Goal: Book appointment/travel/reservation

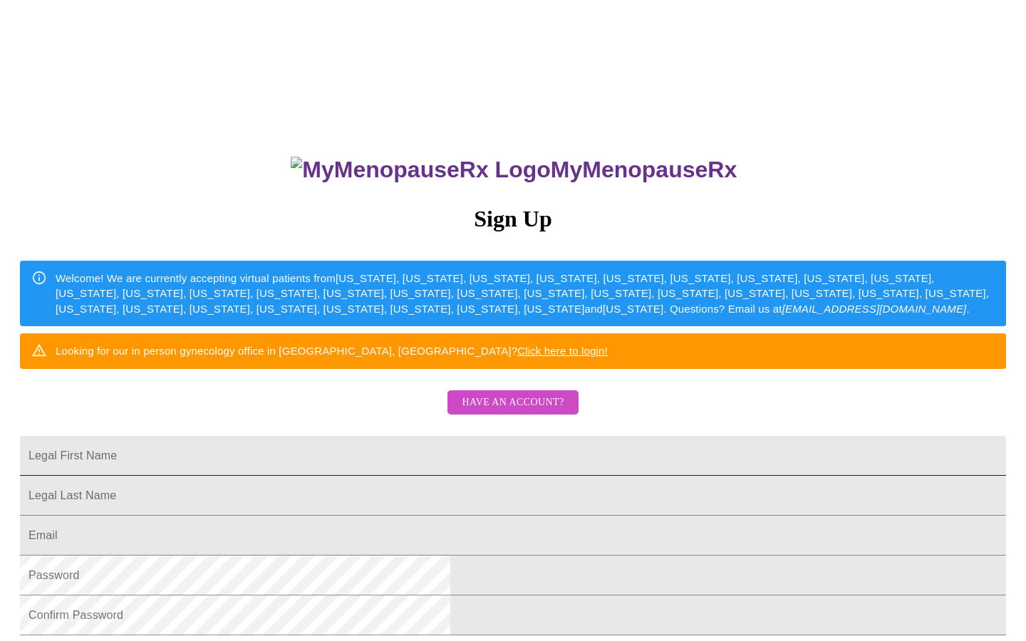
click at [408, 476] on input "Legal First Name" at bounding box center [513, 456] width 986 height 40
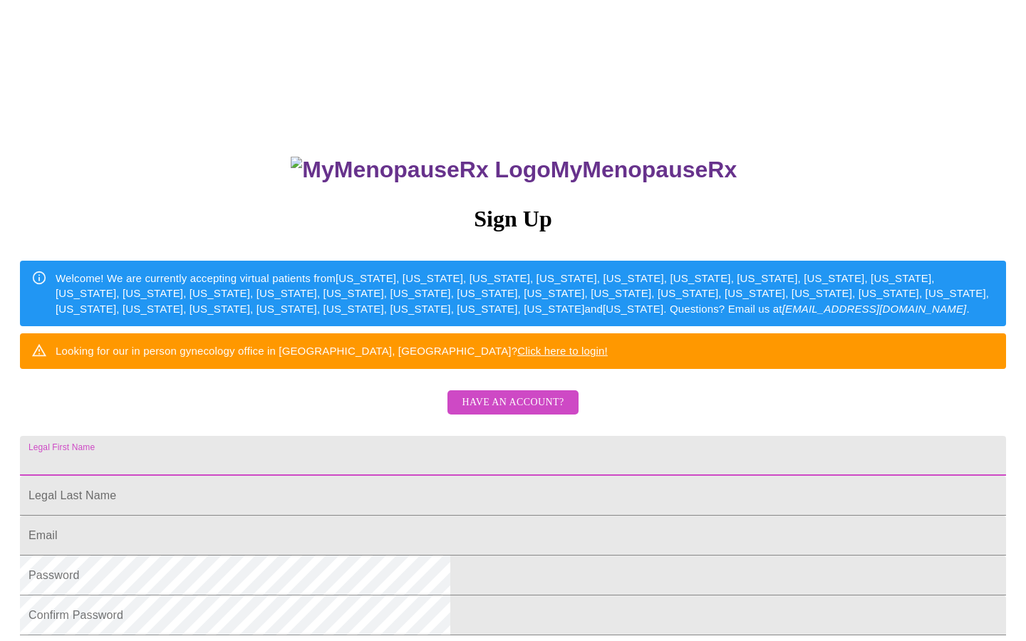
type input "n"
type input "[PERSON_NAME]"
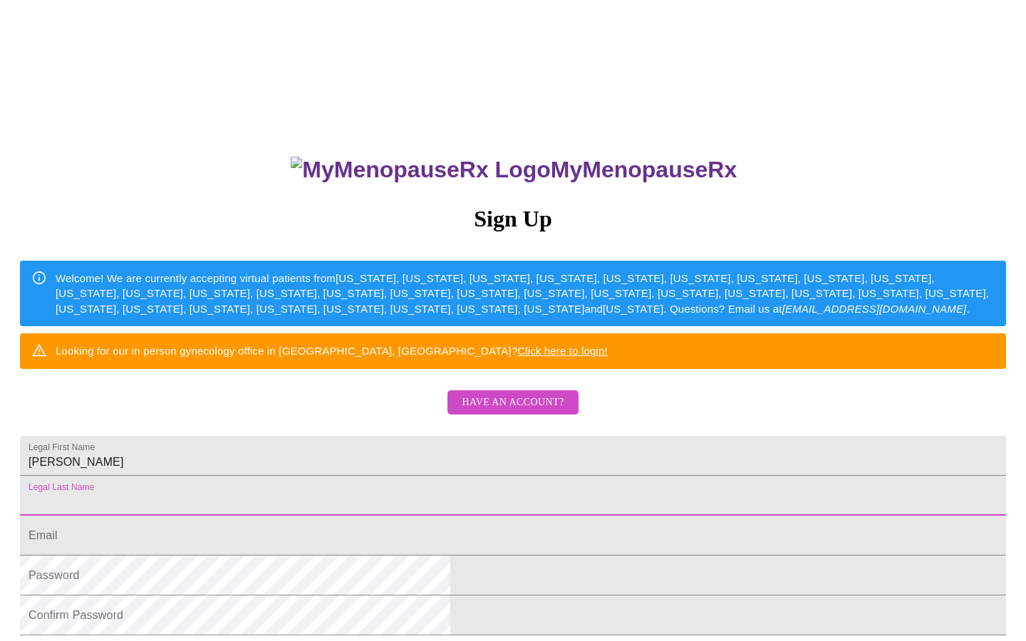
click at [414, 516] on input "Legal First Name" at bounding box center [513, 496] width 986 height 40
type input "[PERSON_NAME]"
click at [418, 556] on input "Legal First Name" at bounding box center [513, 536] width 986 height 40
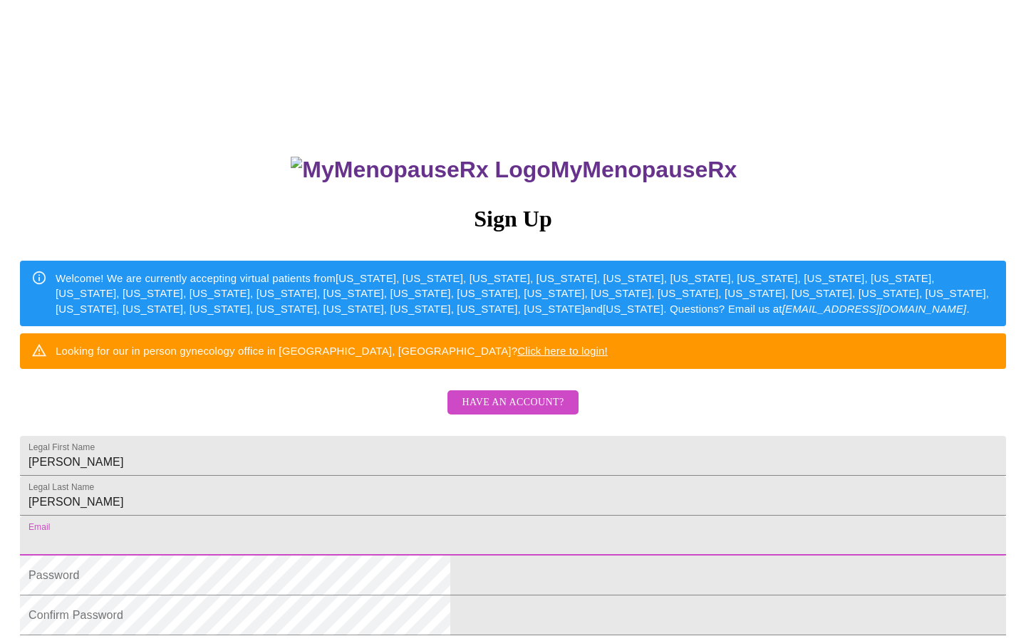
type input "[EMAIL_ADDRESS][DOMAIN_NAME]"
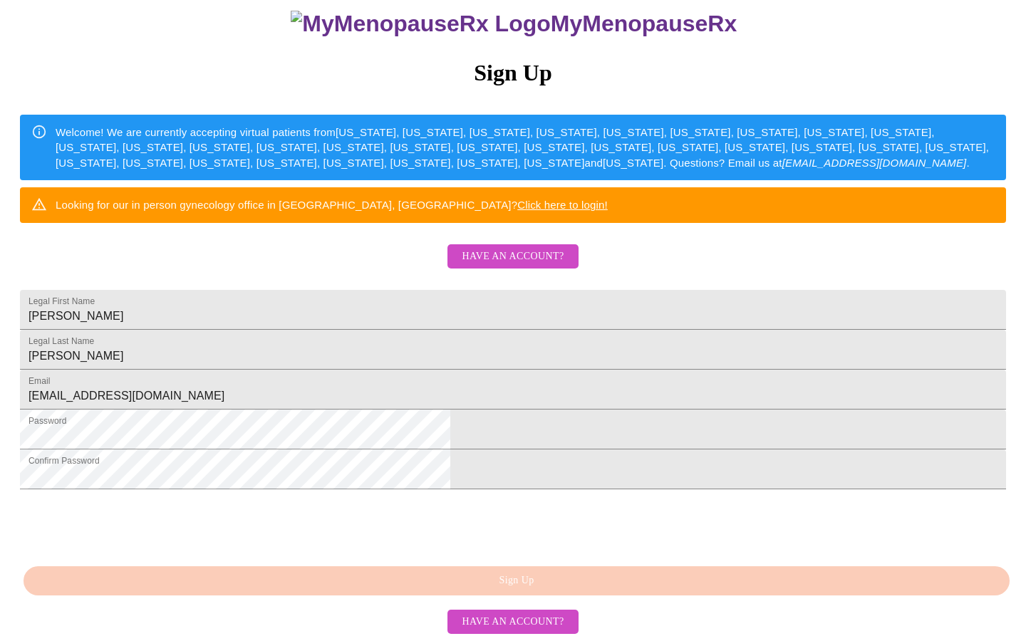
scroll to position [254, 0]
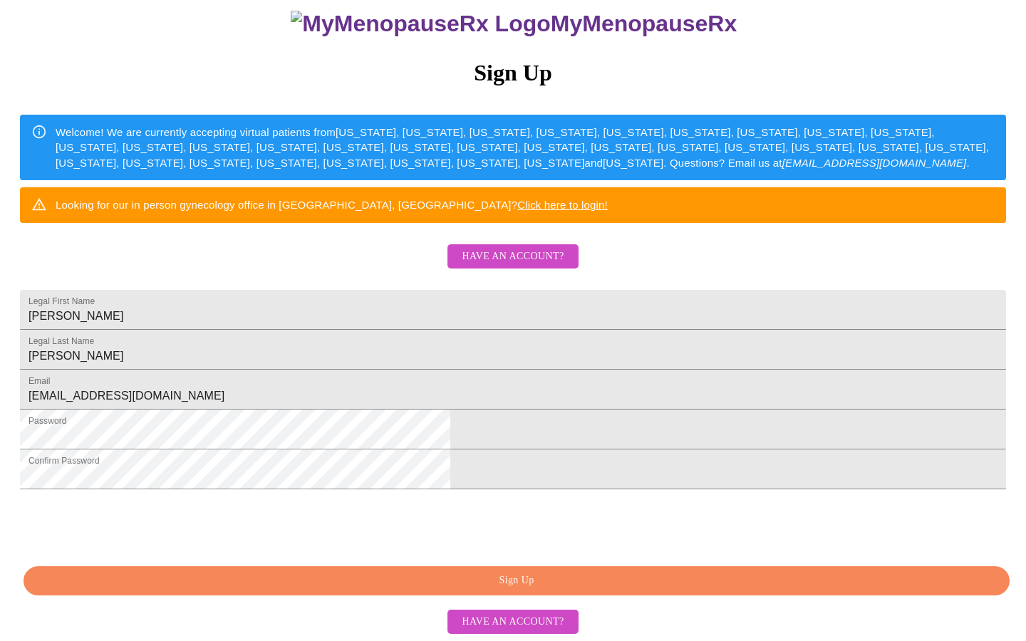
click at [577, 587] on span "Sign Up" at bounding box center [516, 581] width 953 height 18
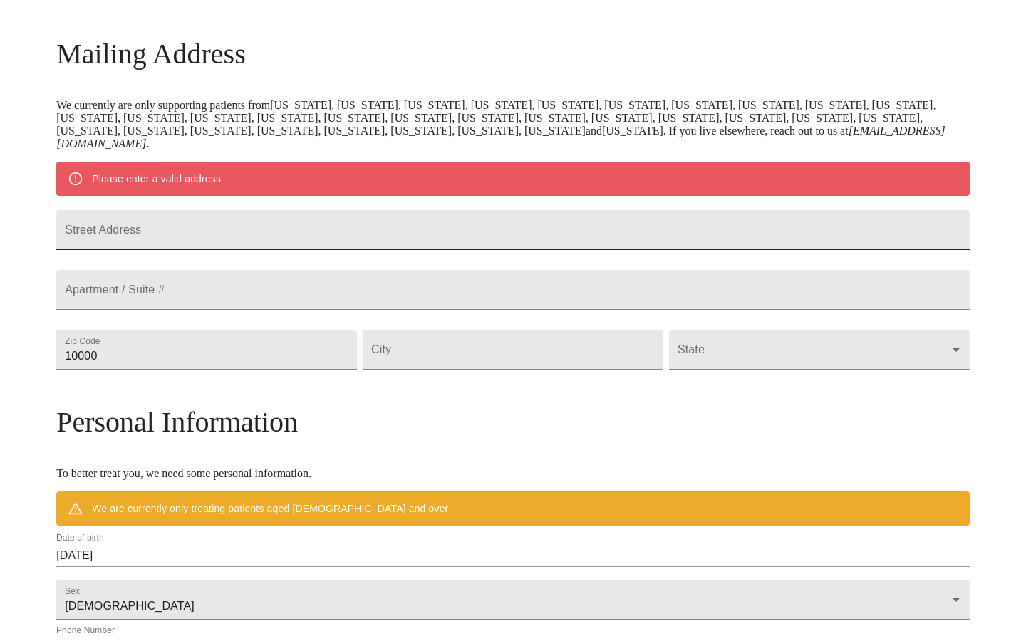
click at [217, 238] on input "Street Address" at bounding box center [512, 230] width 913 height 40
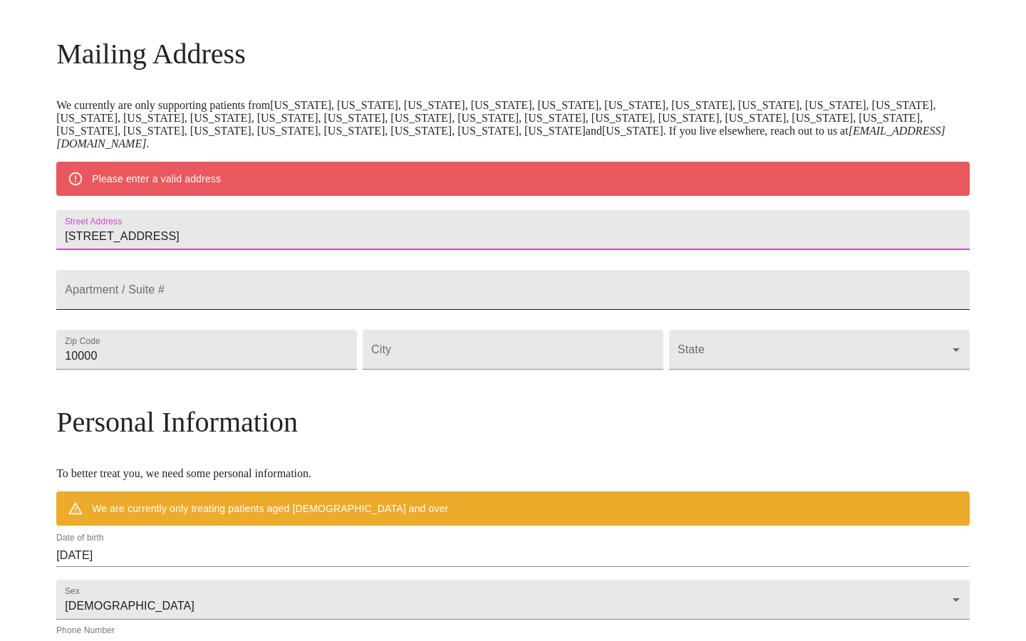
type input "[STREET_ADDRESS]"
click at [207, 310] on input "Street Address" at bounding box center [512, 290] width 913 height 40
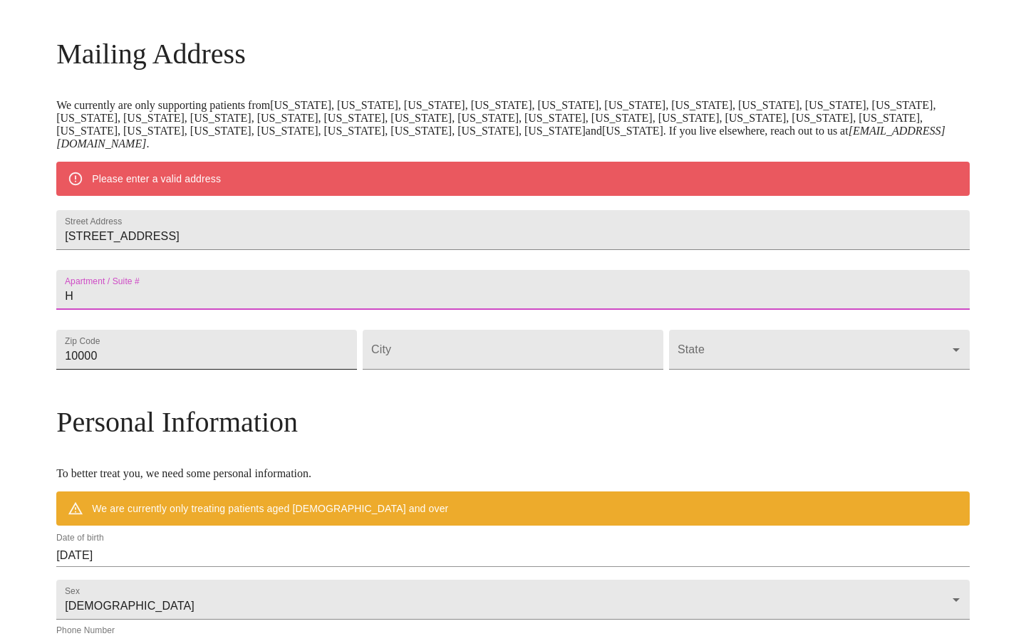
type input "H"
click at [243, 370] on input "10000" at bounding box center [206, 350] width 301 height 40
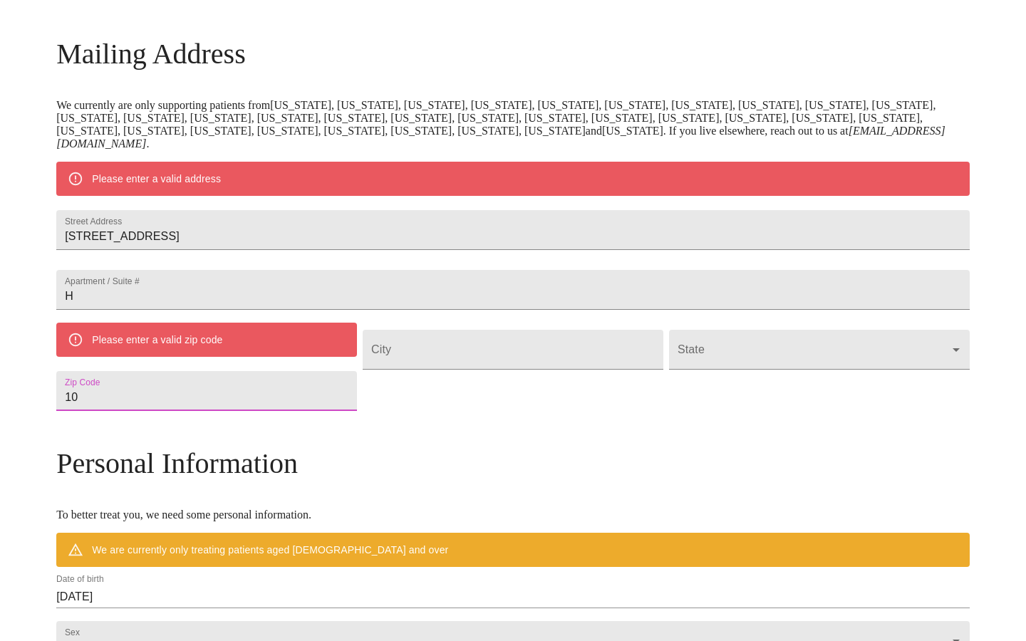
type input "1"
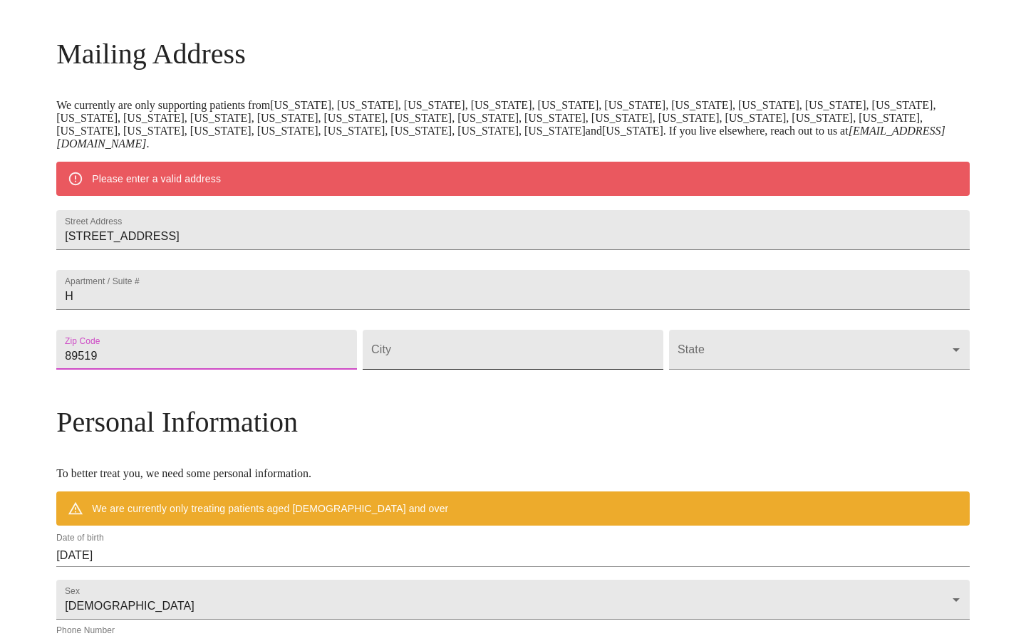
type input "89519"
click at [444, 370] on input "Street Address" at bounding box center [513, 350] width 301 height 40
type input "Reno"
click at [678, 390] on body "MyMenopauseRx Welcome to MyMenopauseRx Since it's your first time here, you'll …" at bounding box center [513, 370] width 1015 height 1124
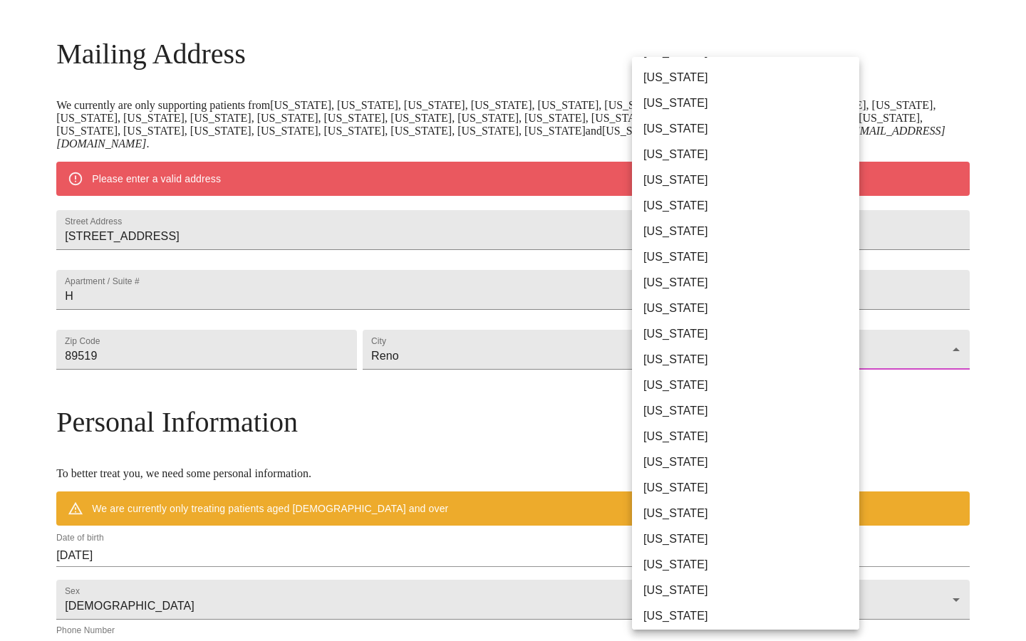
scroll to position [231, 0]
click at [678, 540] on li "[US_STATE]" at bounding box center [745, 537] width 227 height 26
type input "[US_STATE]"
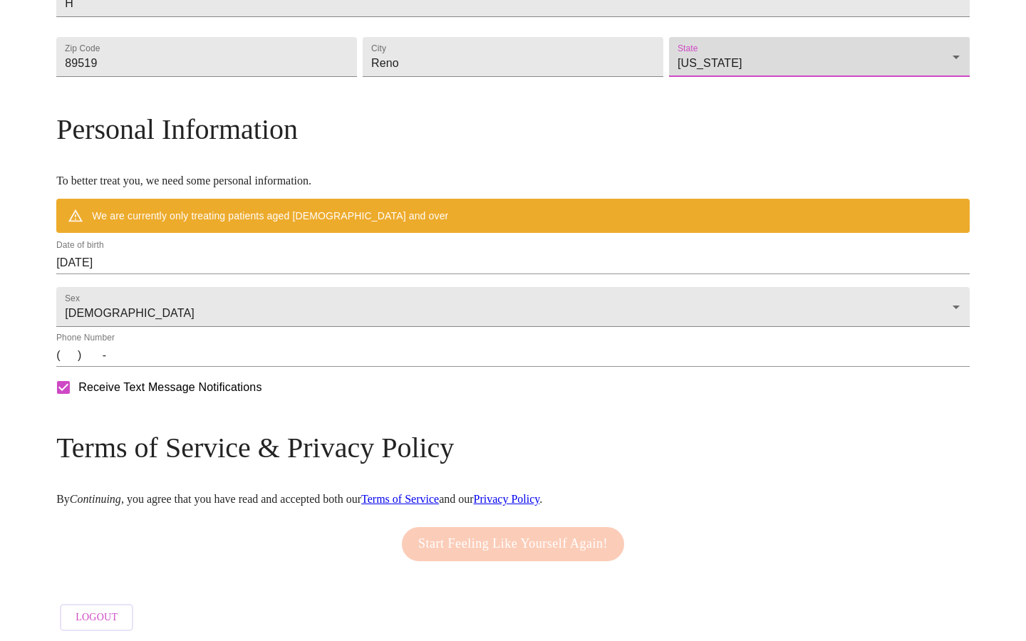
scroll to position [451, 0]
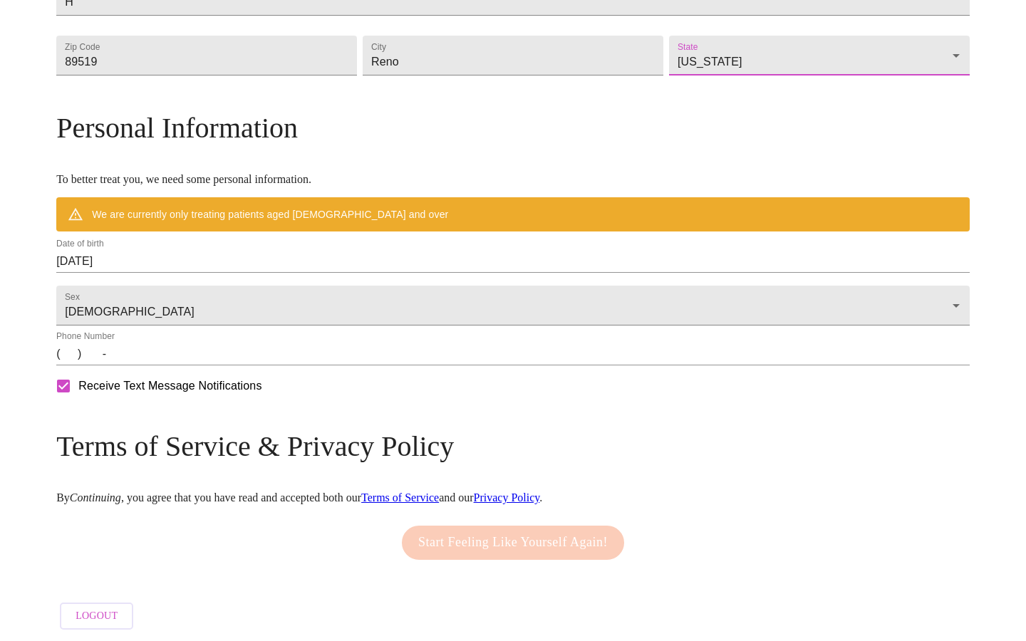
click at [182, 365] on input "(   )    -" at bounding box center [512, 354] width 913 height 23
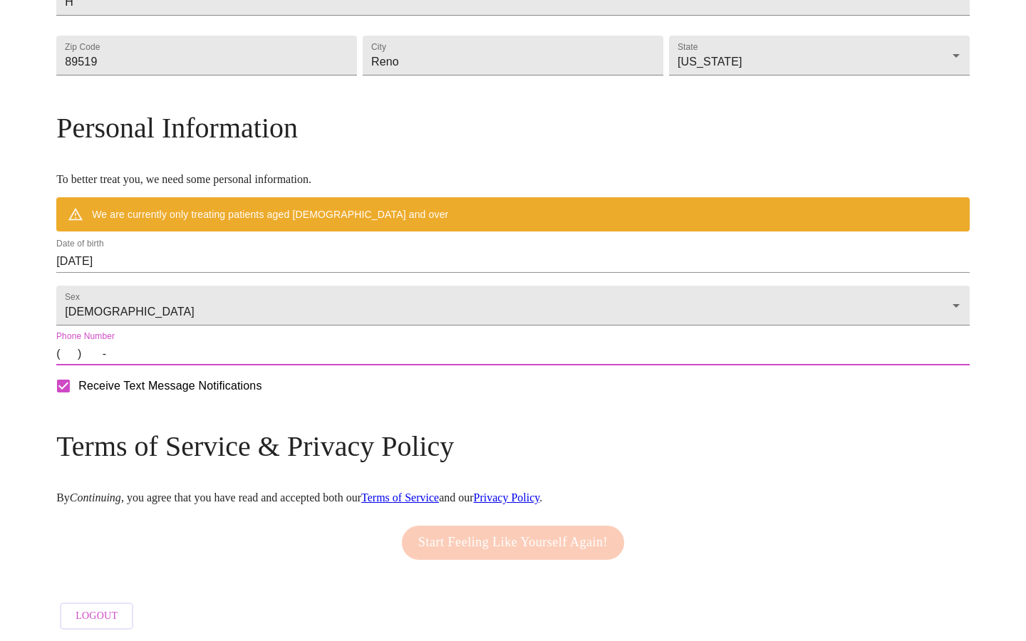
type input "[PHONE_NUMBER]"
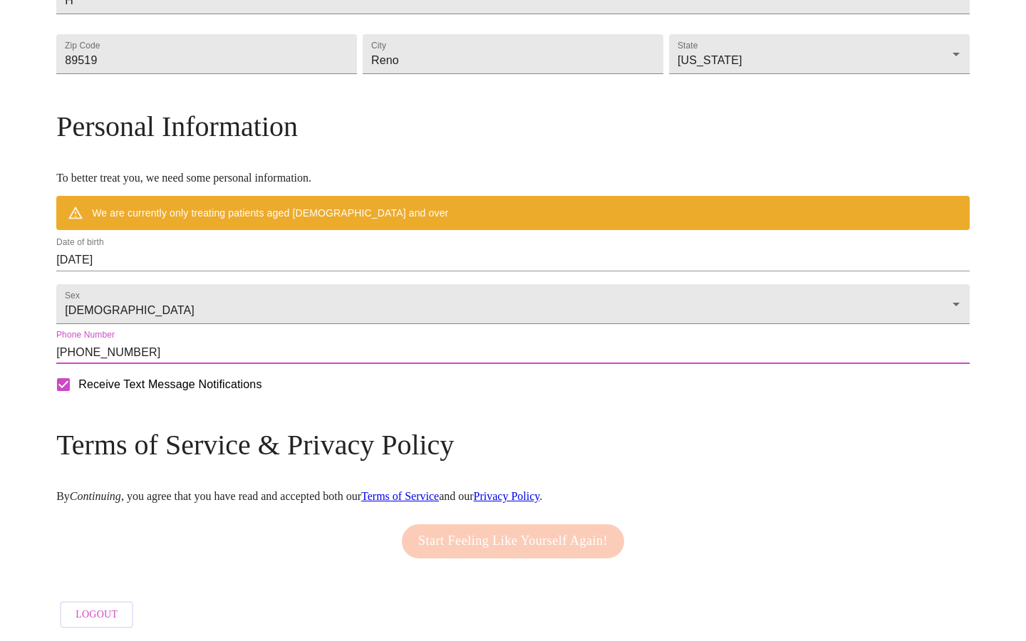
scroll to position [495, 0]
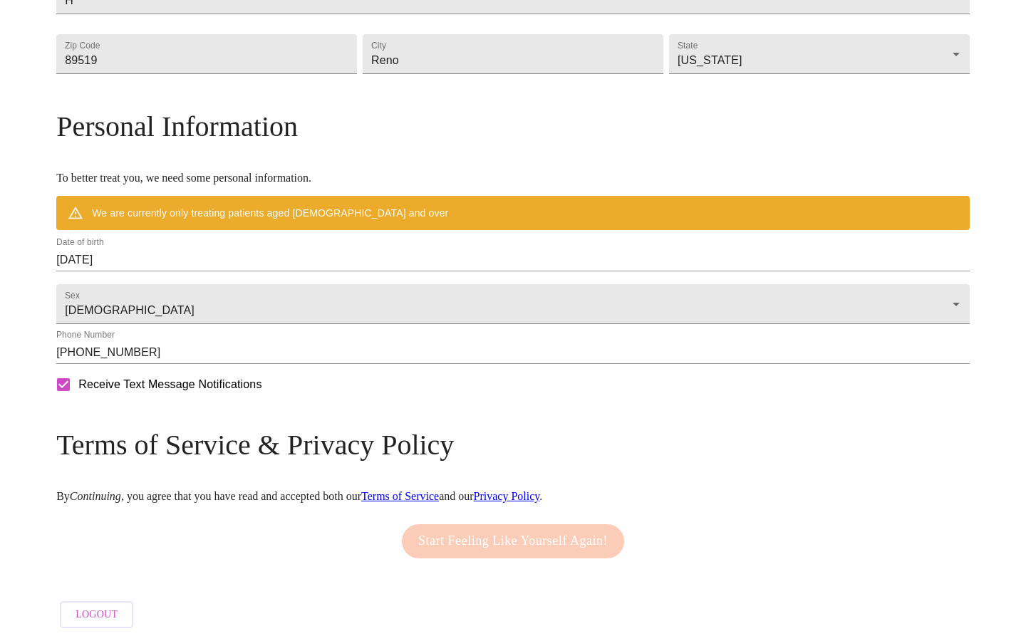
click at [320, 403] on div "Receive Text Message Notifications" at bounding box center [512, 385] width 919 height 36
click at [506, 532] on div "Start Feeling Like Yourself Again!" at bounding box center [512, 541] width 229 height 48
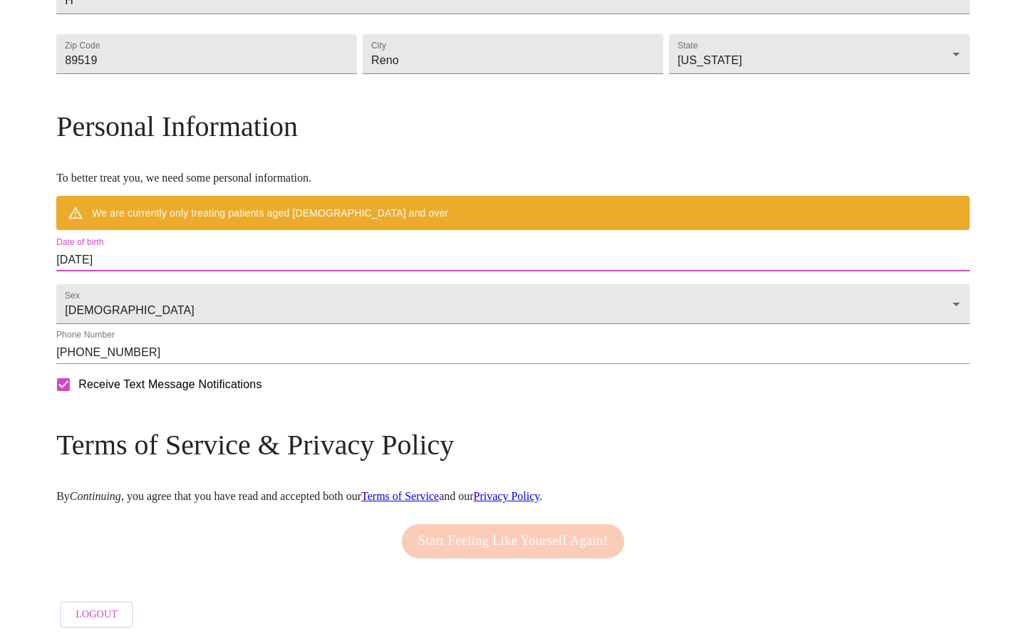
click at [229, 249] on input "[DATE]" at bounding box center [512, 260] width 913 height 23
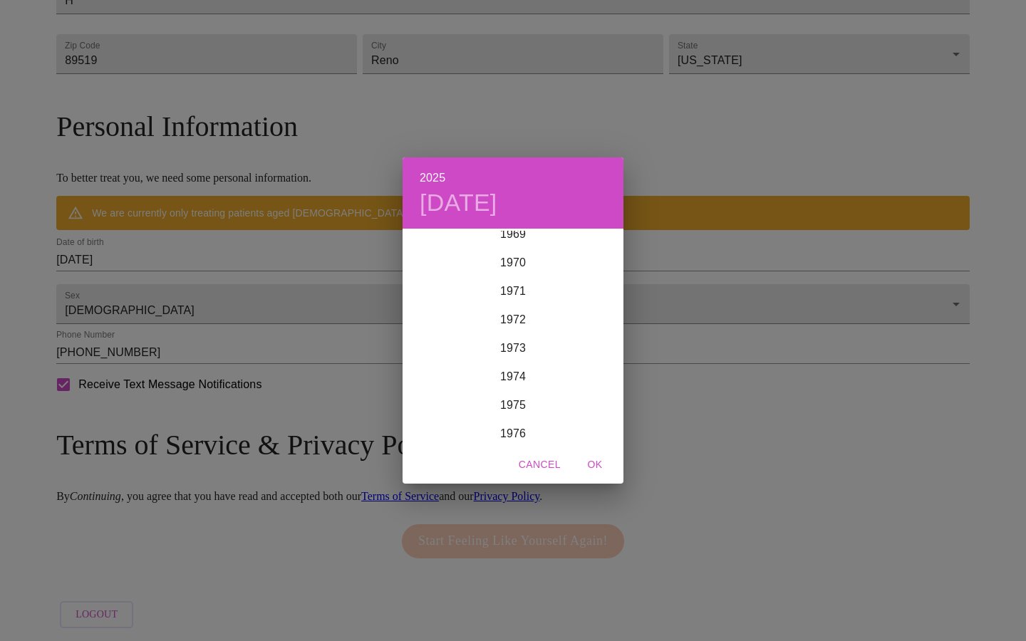
scroll to position [2045, 0]
click at [507, 300] on div "1973" at bounding box center [513, 309] width 221 height 28
click at [514, 415] on div "Nov" at bounding box center [512, 417] width 73 height 53
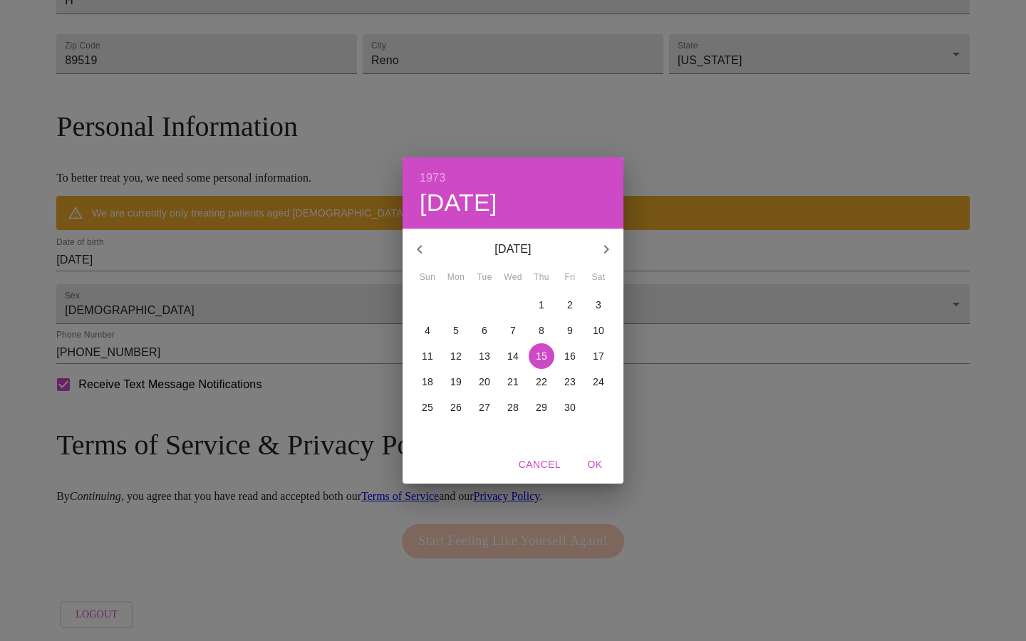
click at [575, 405] on p "30" at bounding box center [569, 407] width 11 height 14
click at [497, 188] on h4 "[DATE]" at bounding box center [459, 203] width 78 height 30
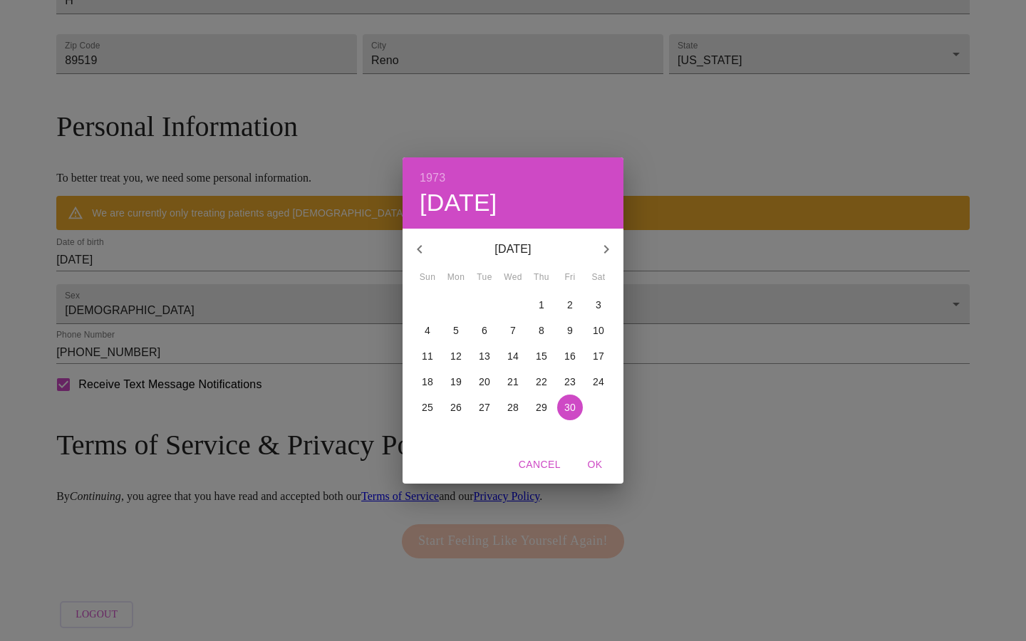
click at [487, 249] on p "[DATE]" at bounding box center [513, 249] width 152 height 17
click at [609, 250] on icon "button" at bounding box center [606, 249] width 17 height 17
click at [424, 254] on icon "button" at bounding box center [419, 249] width 17 height 17
click at [596, 463] on span "OK" at bounding box center [595, 465] width 34 height 18
type input "[DATE]"
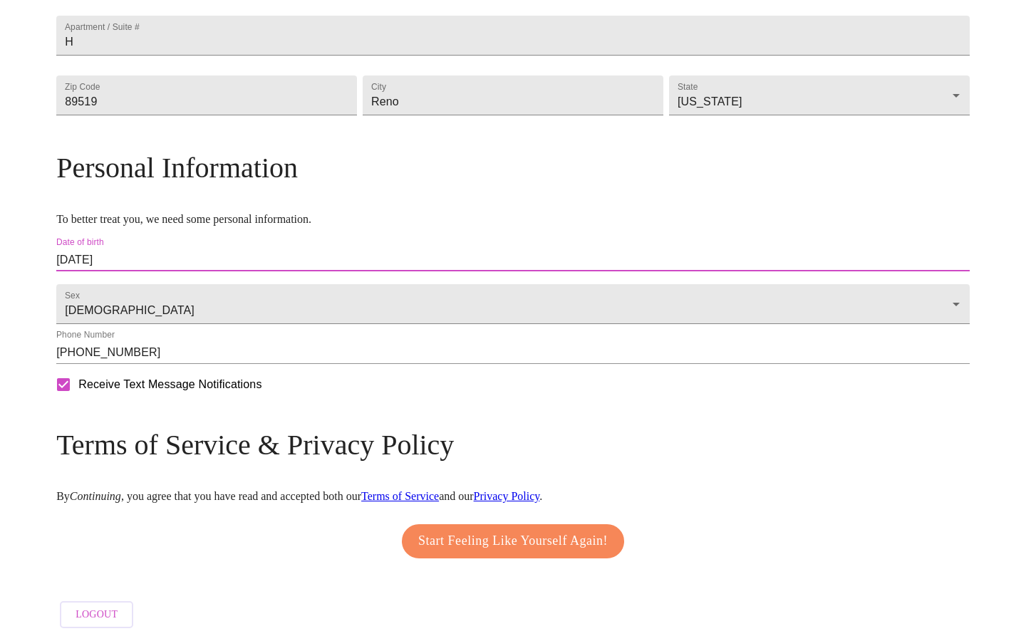
scroll to position [454, 0]
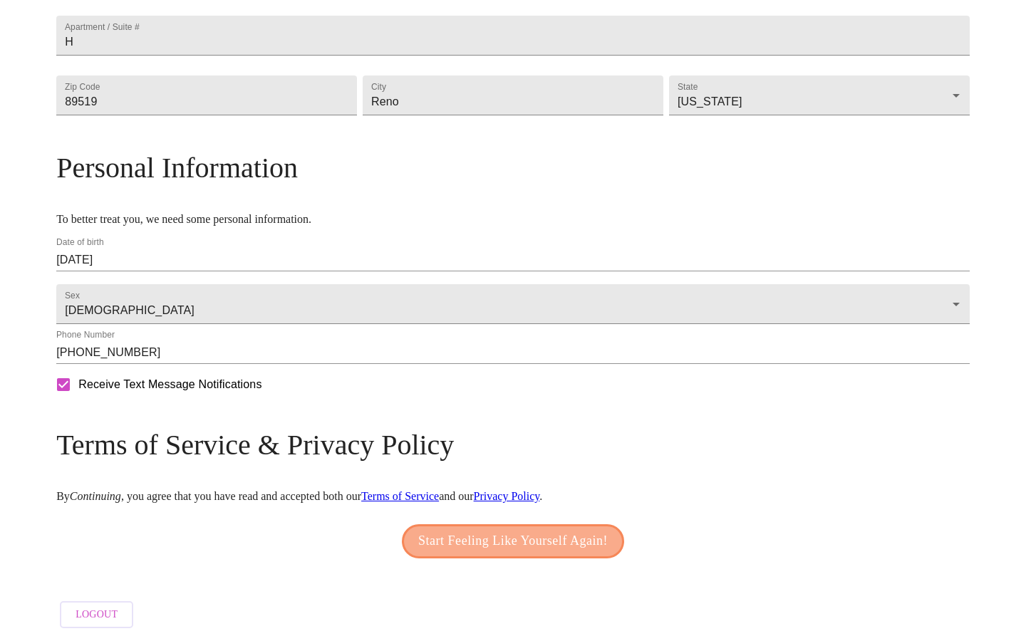
click at [487, 532] on span "Start Feeling Like Yourself Again!" at bounding box center [513, 541] width 190 height 23
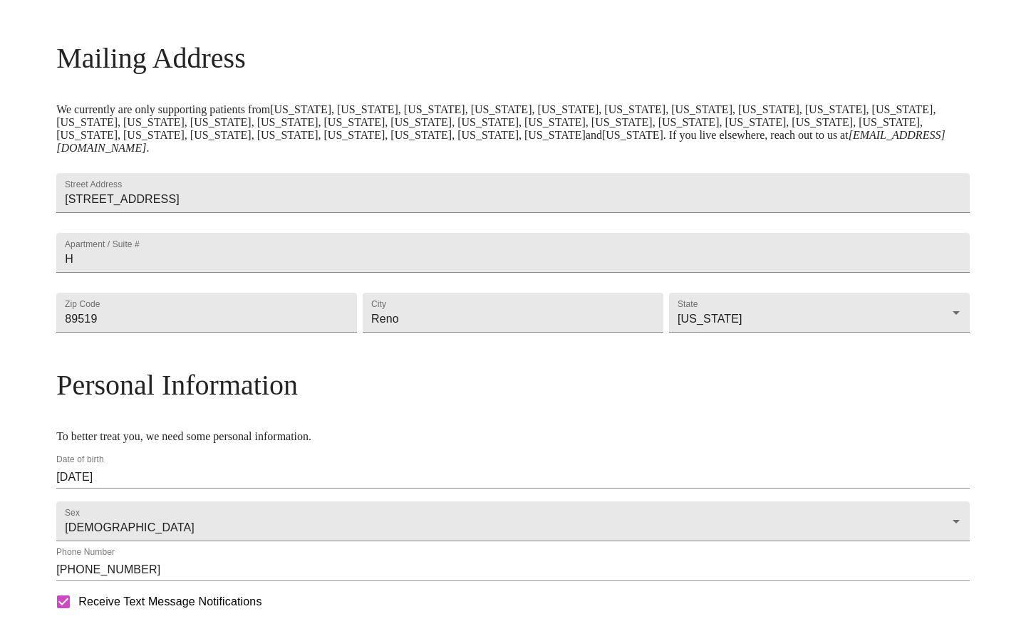
scroll to position [197, 0]
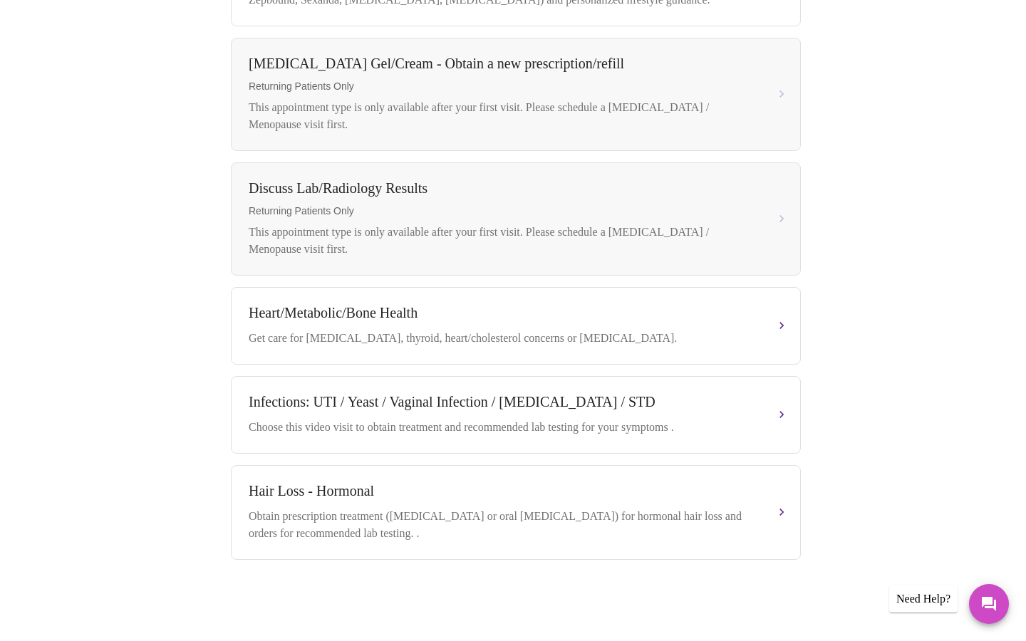
scroll to position [584, 0]
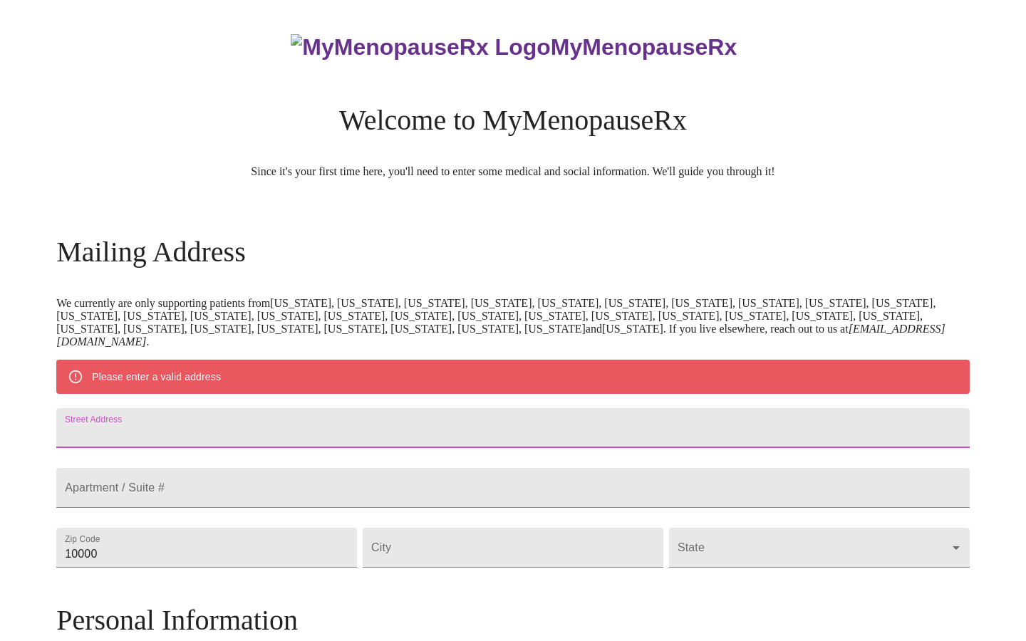
click at [247, 440] on input "Street Address" at bounding box center [512, 428] width 913 height 40
type input "[STREET_ADDRESS]"
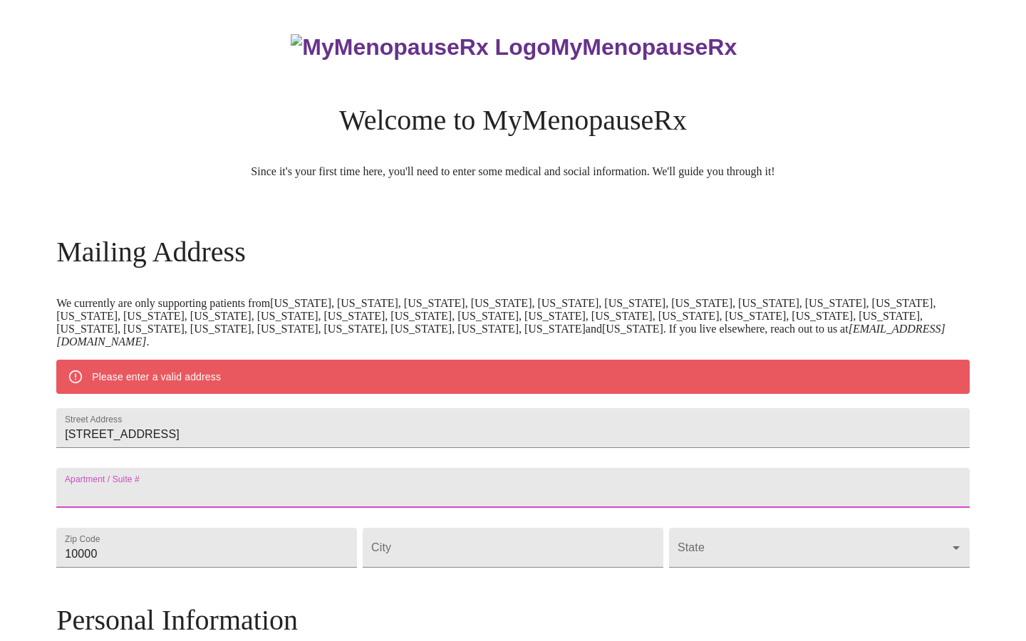
click at [221, 508] on input "Street Address" at bounding box center [512, 488] width 913 height 40
click at [182, 508] on input "SH" at bounding box center [512, 488] width 913 height 40
type input "H"
click at [229, 568] on input "10000" at bounding box center [206, 548] width 301 height 40
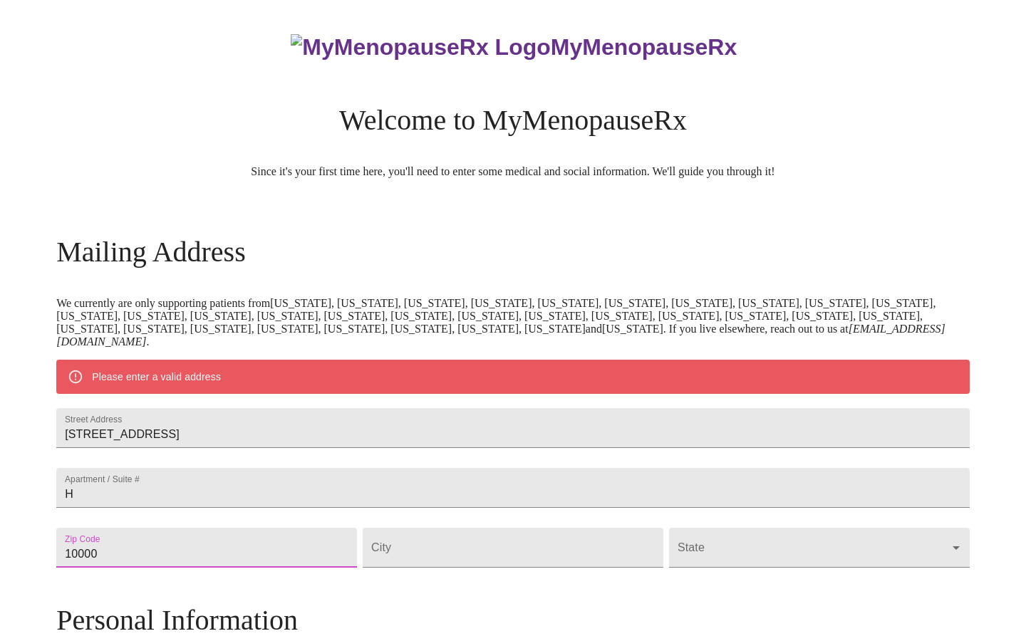
drag, startPoint x: 229, startPoint y: 603, endPoint x: 119, endPoint y: 584, distance: 111.4
click at [120, 585] on div "MyMenopauseRx Welcome to MyMenopauseRx Since it's your first time here, you'll …" at bounding box center [512, 568] width 913 height 1124
type input "89519"
click at [431, 568] on input "Street Address" at bounding box center [513, 548] width 301 height 40
type input "reno"
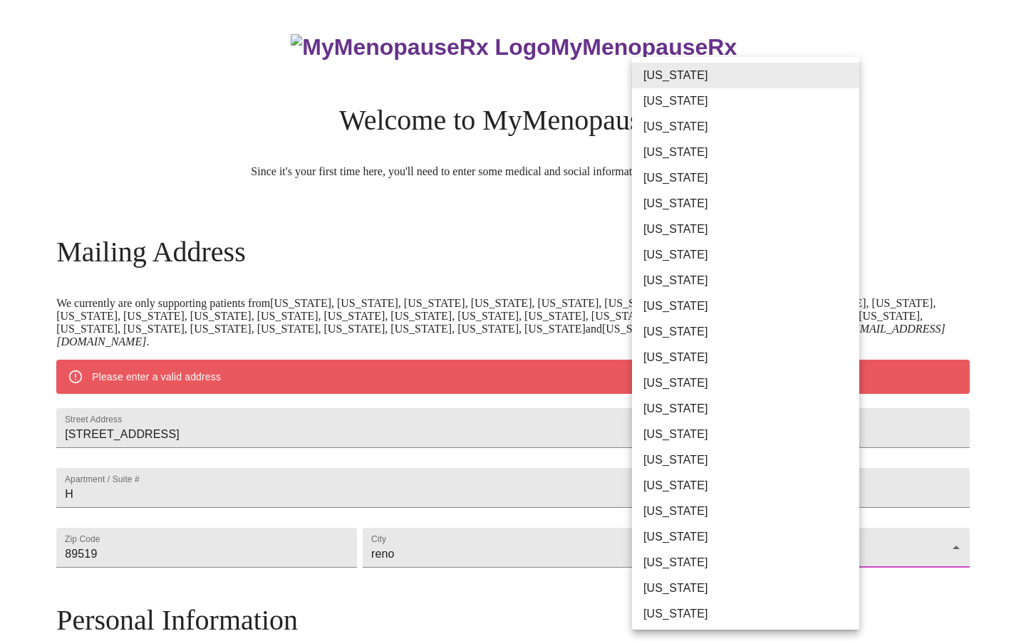
click at [813, 588] on body "MyMenopauseRx Welcome to MyMenopauseRx Since it's your first time here, you'll …" at bounding box center [513, 568] width 1015 height 1124
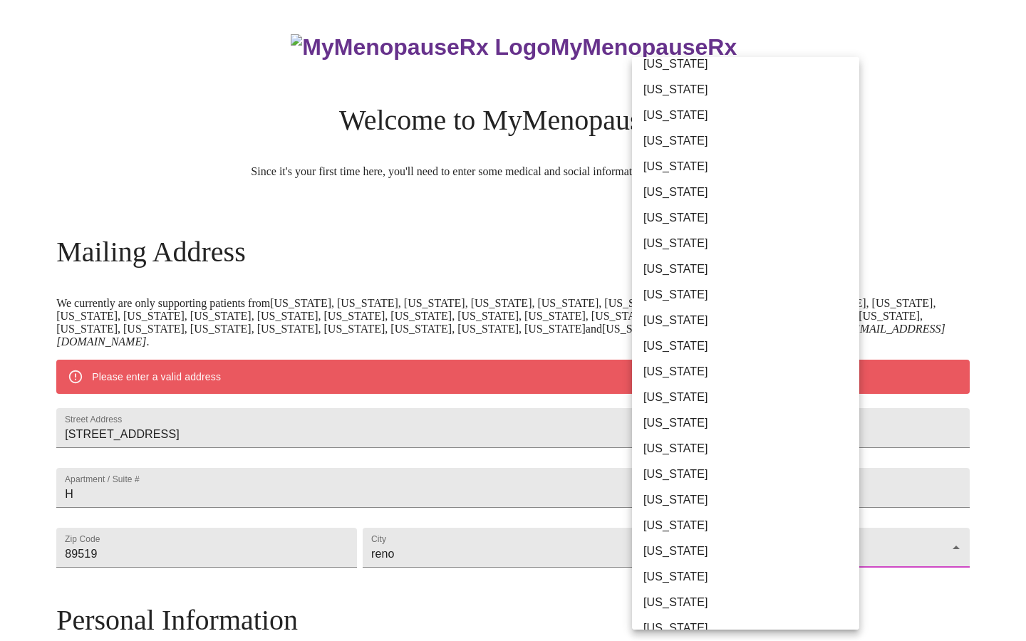
scroll to position [321, 0]
click at [698, 442] on li "[US_STATE]" at bounding box center [745, 448] width 227 height 26
type input "[US_STATE]"
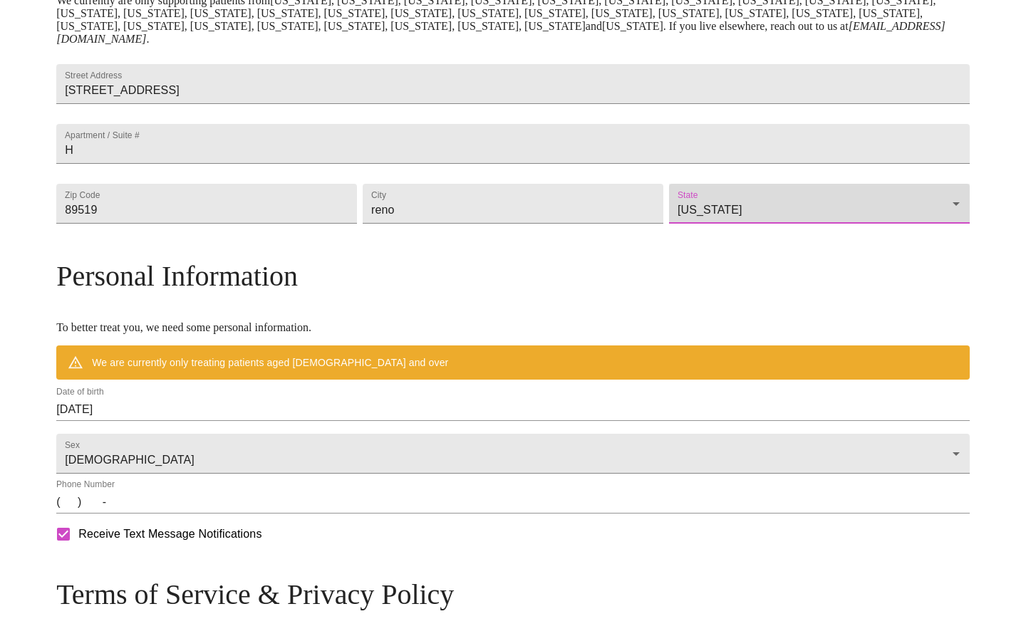
scroll to position [331, 0]
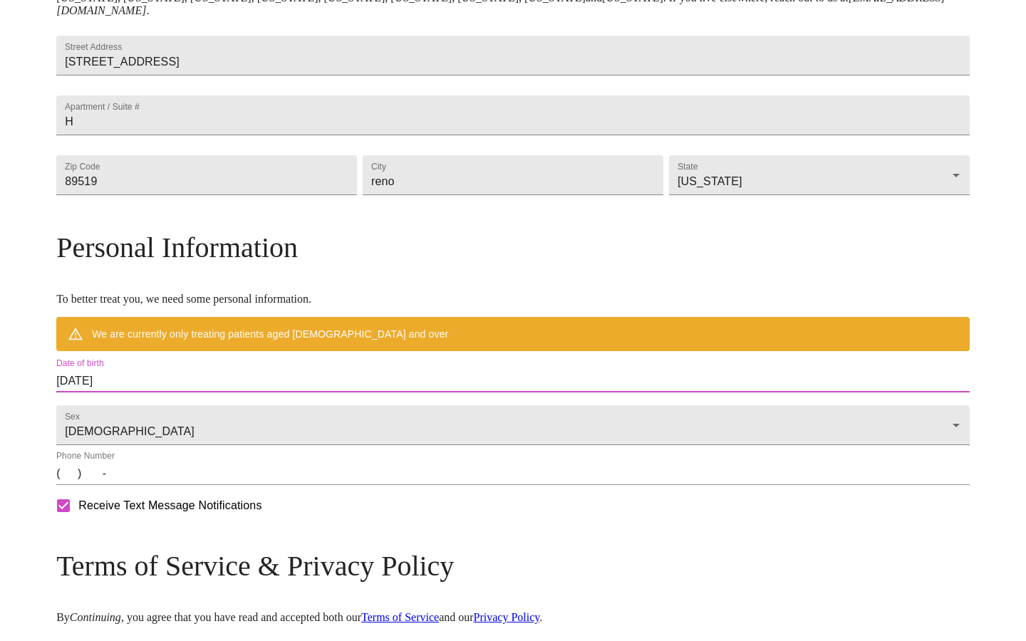
click at [202, 393] on input "[DATE]" at bounding box center [512, 381] width 913 height 23
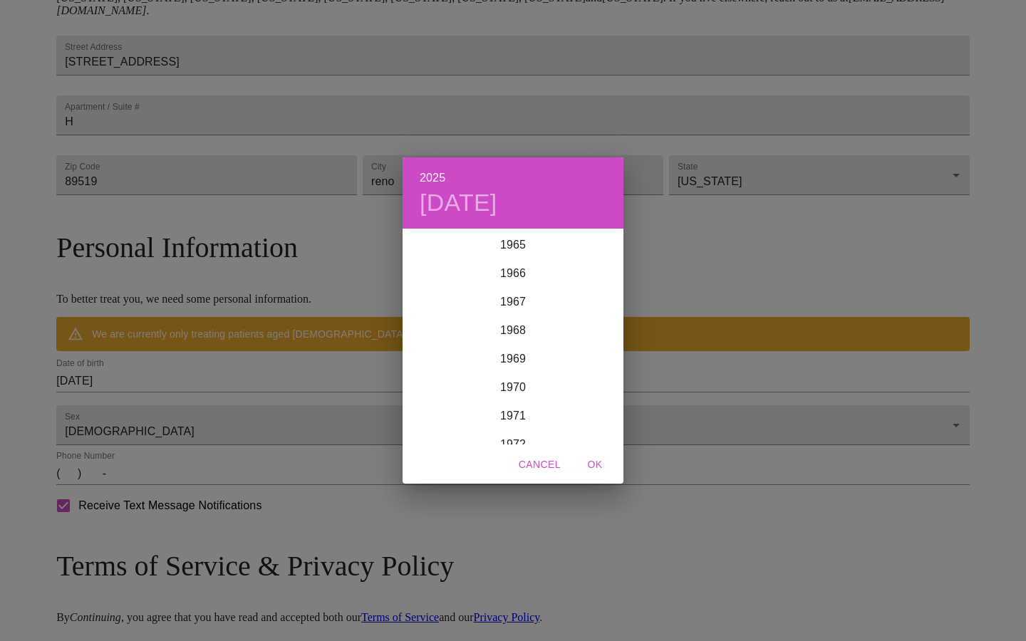
scroll to position [2050, 0]
click at [519, 301] on div "1973" at bounding box center [513, 304] width 221 height 28
click at [524, 422] on div "Nov" at bounding box center [512, 417] width 73 height 53
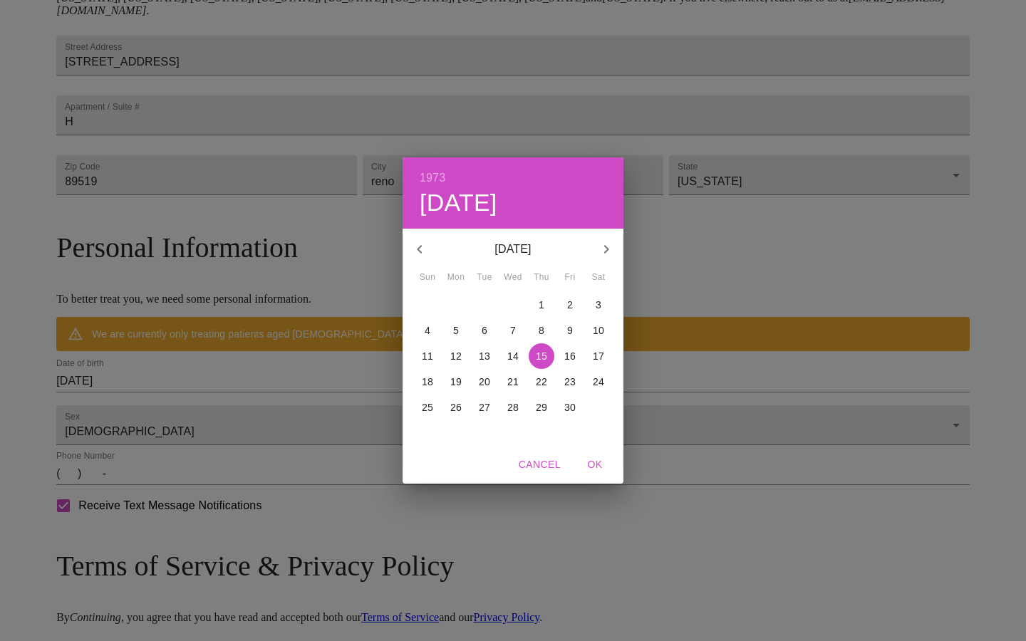
click at [572, 405] on p "30" at bounding box center [569, 407] width 11 height 14
click at [596, 465] on span "OK" at bounding box center [595, 465] width 34 height 18
type input "[DATE]"
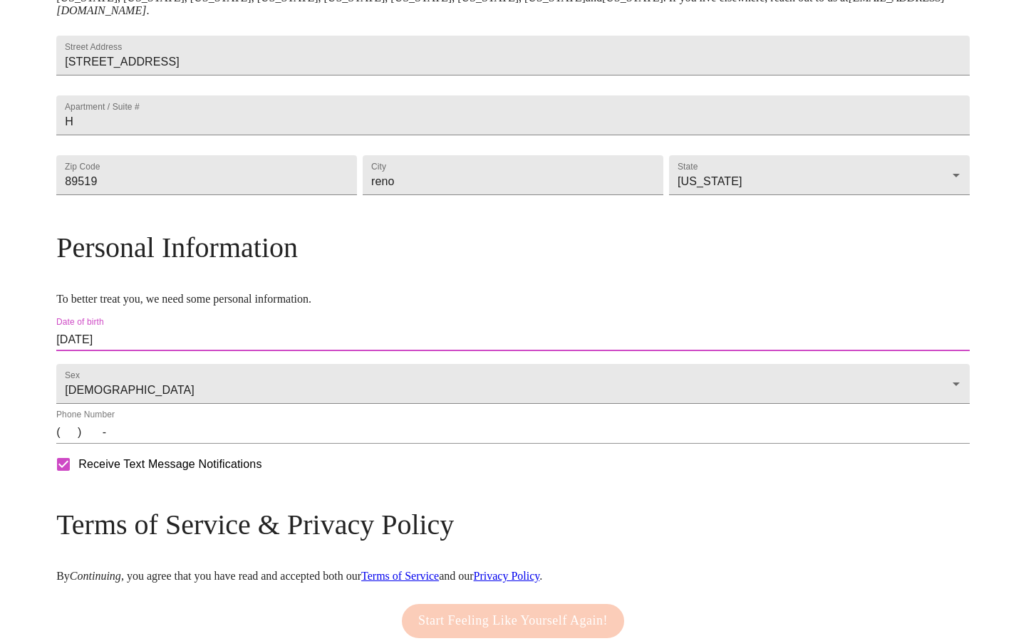
click at [177, 444] on input "(   )    -" at bounding box center [512, 432] width 913 height 23
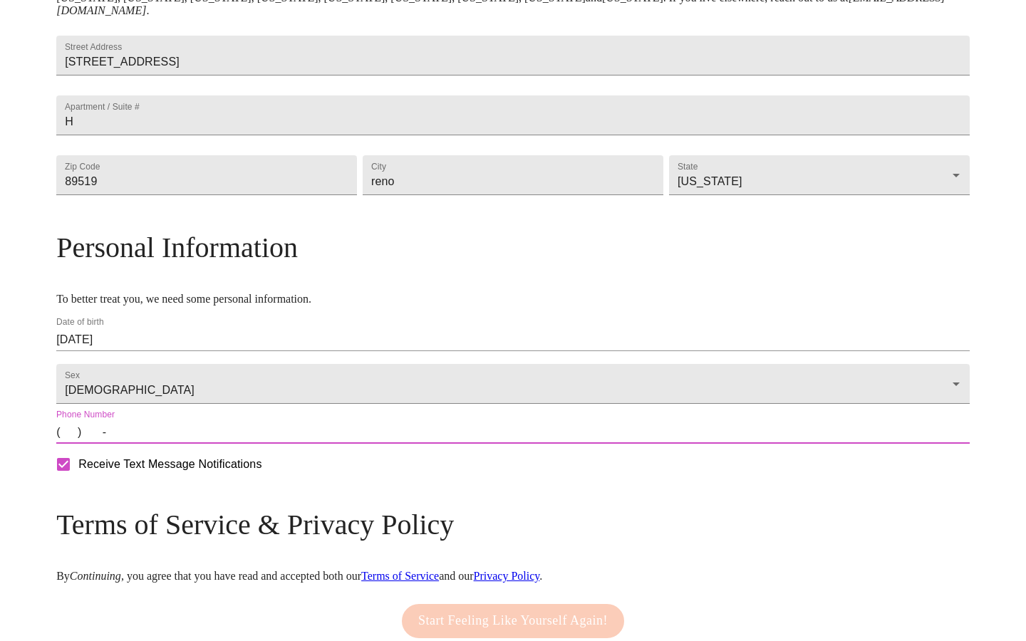
click at [173, 444] on input "(   )    -" at bounding box center [512, 432] width 913 height 23
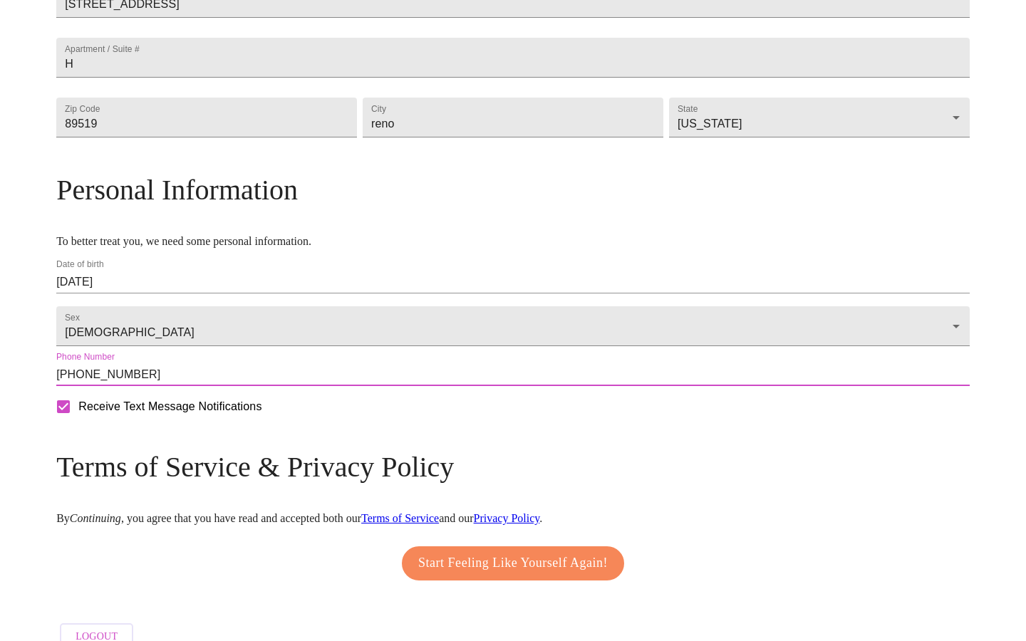
scroll to position [454, 0]
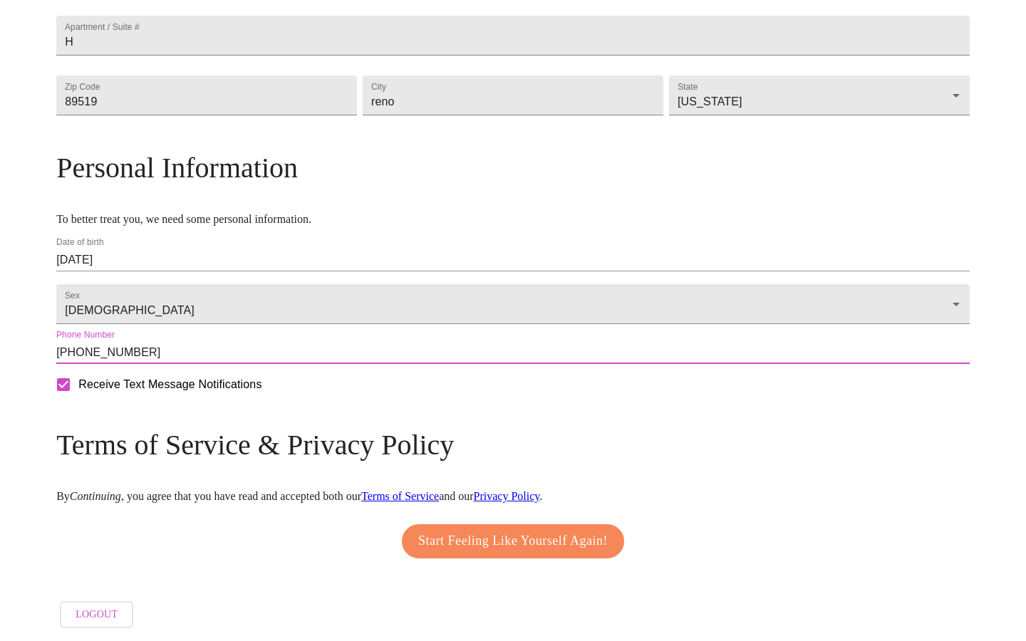
type input "[PHONE_NUMBER]"
click at [485, 534] on span "Start Feeling Like Yourself Again!" at bounding box center [513, 541] width 190 height 23
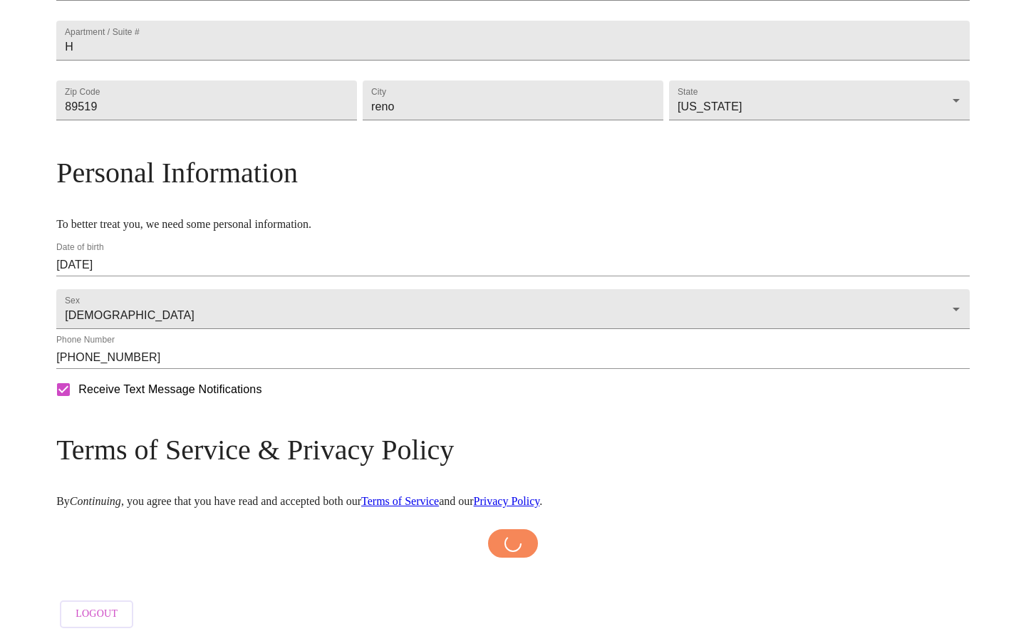
scroll to position [448, 0]
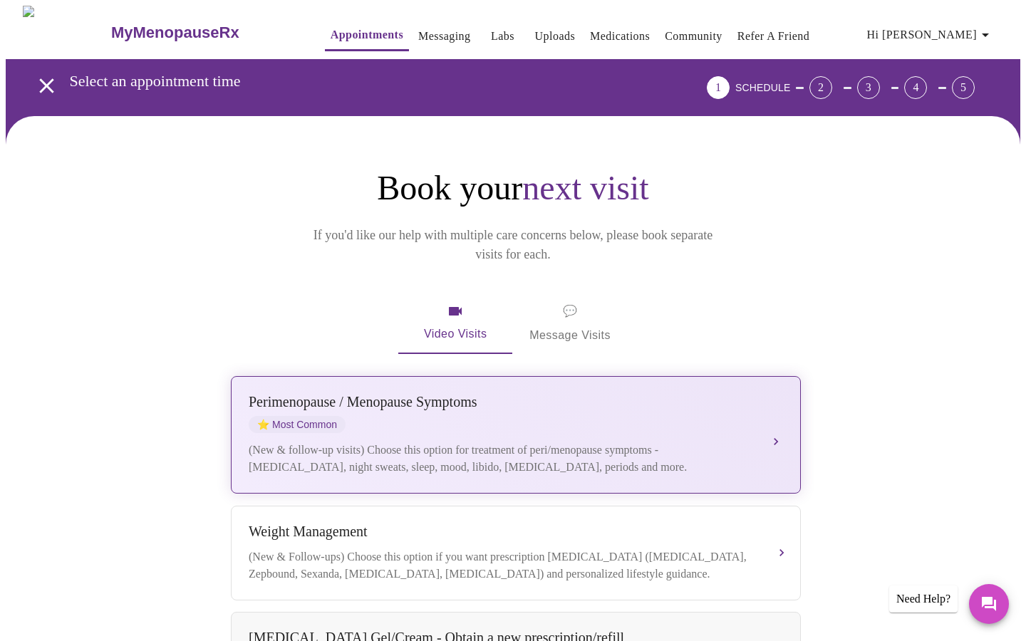
click at [393, 394] on div "[MEDICAL_DATA] / Menopause Symptoms ⭐ Most Common" at bounding box center [502, 413] width 506 height 39
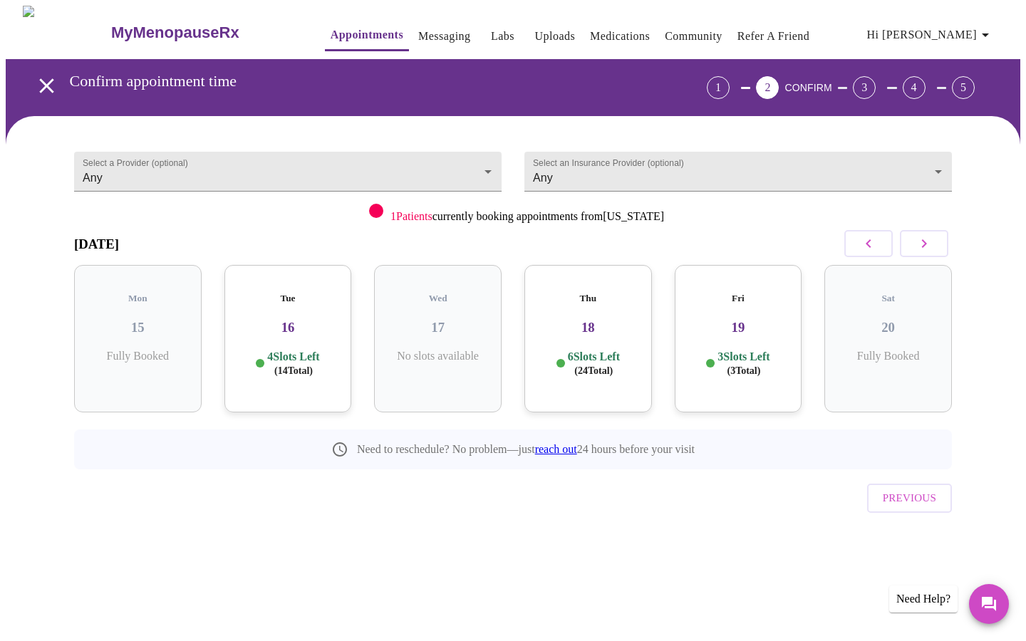
click at [283, 350] on p "4 Slots Left ( 14 Total)" at bounding box center [293, 364] width 52 height 28
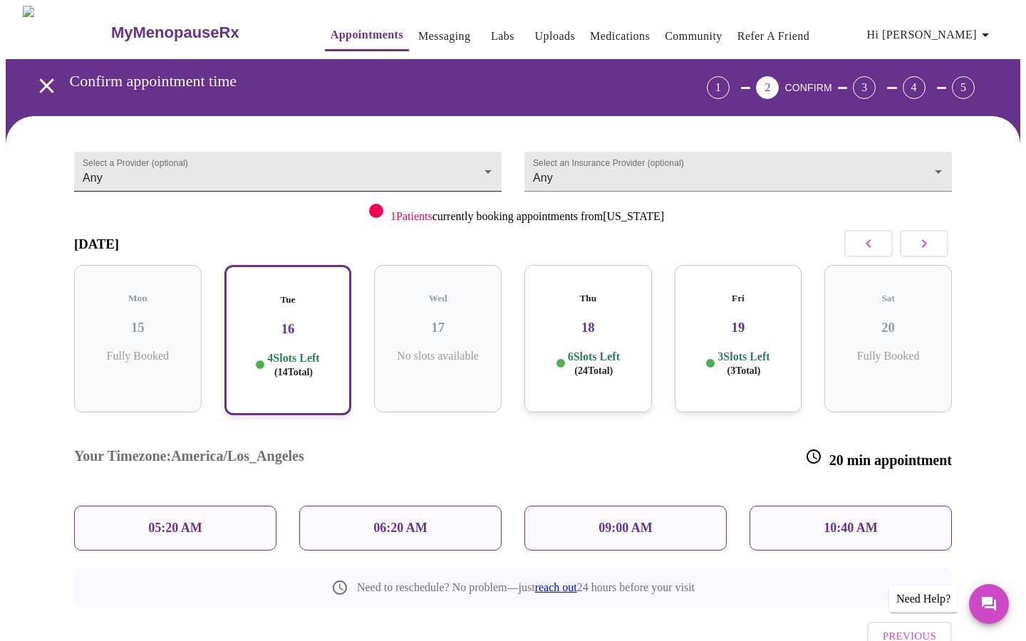
click at [413, 175] on body "MyMenopauseRx Appointments Messaging Labs Uploads Medications Community Refer a…" at bounding box center [513, 364] width 1015 height 717
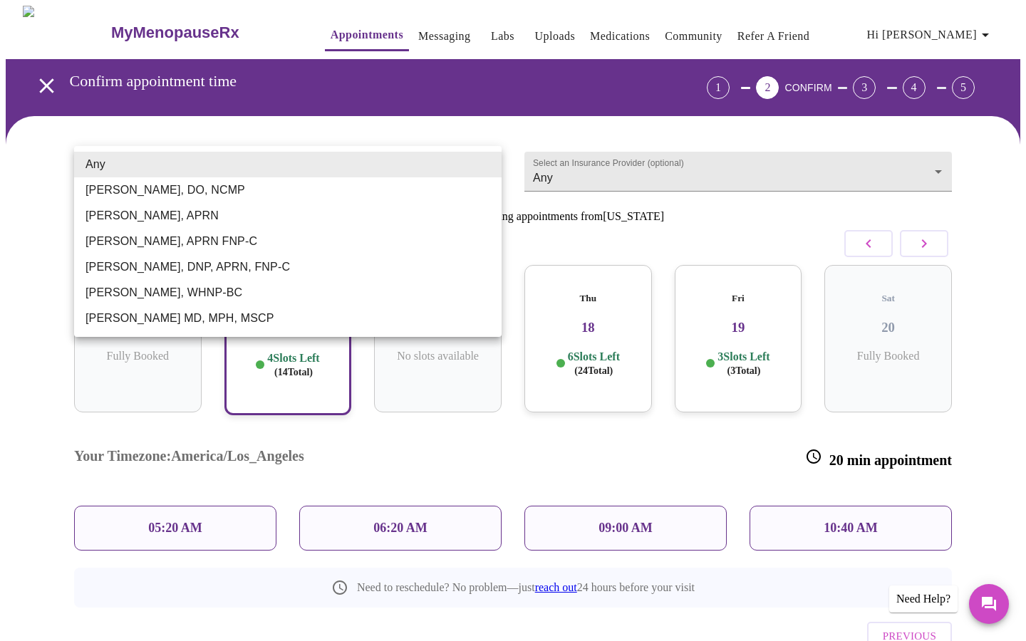
click at [413, 175] on li "Any" at bounding box center [287, 165] width 427 height 26
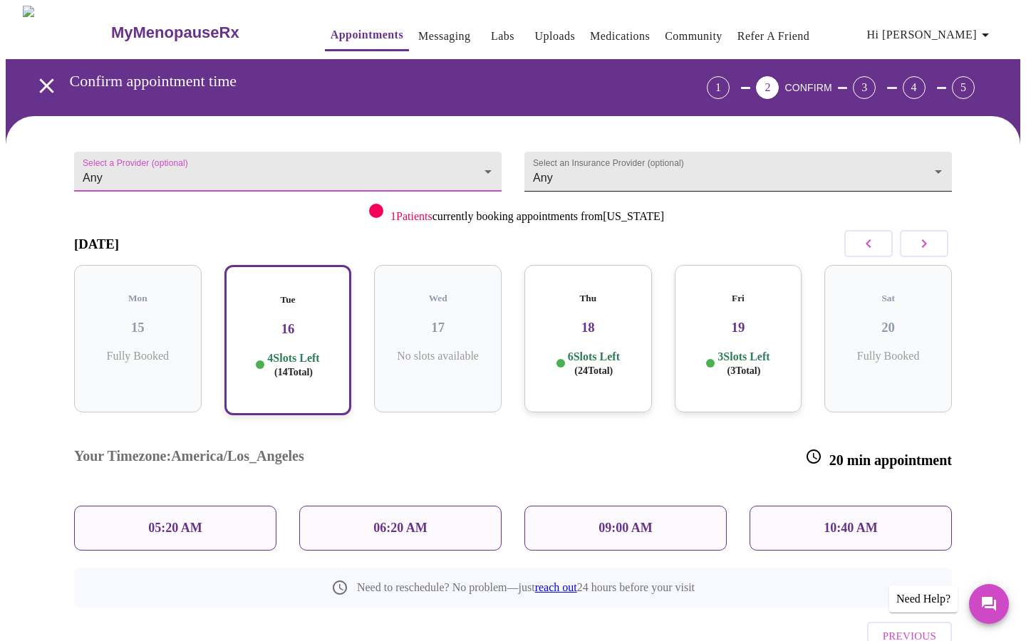
click at [693, 152] on body "MyMenopauseRx Appointments Messaging Labs Uploads Medications Community Refer a…" at bounding box center [513, 364] width 1015 height 717
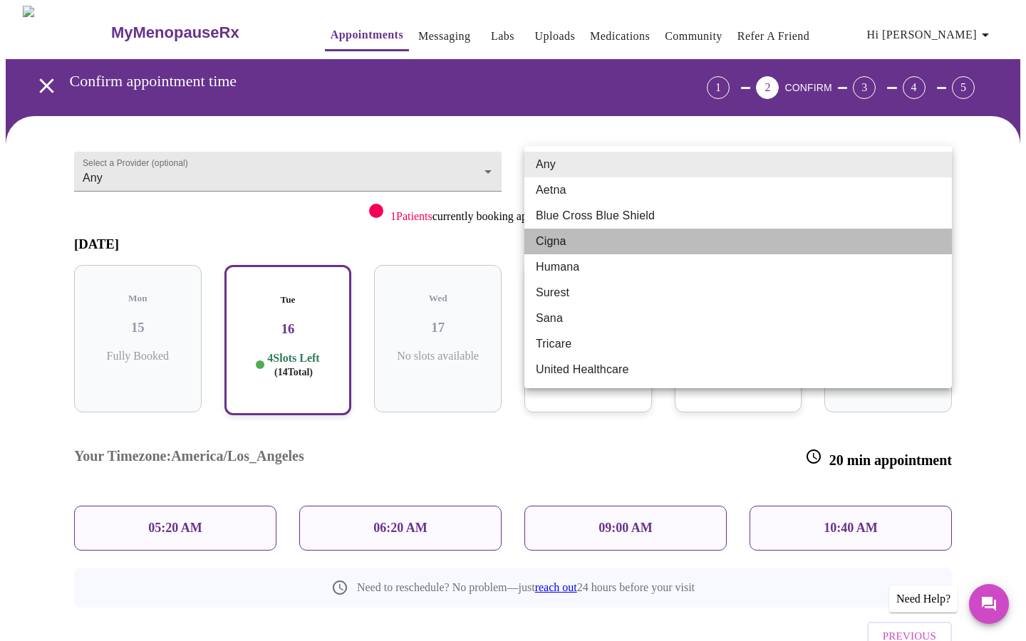
click at [635, 234] on li "Cigna" at bounding box center [737, 242] width 427 height 26
type input "Cigna"
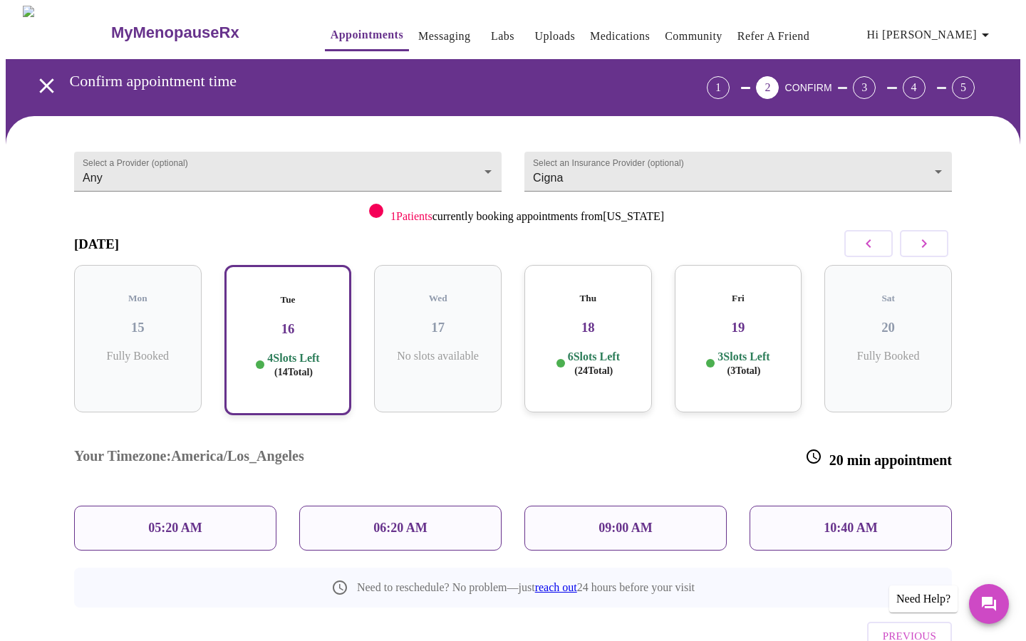
click at [643, 521] on p "09:00 AM" at bounding box center [625, 528] width 54 height 15
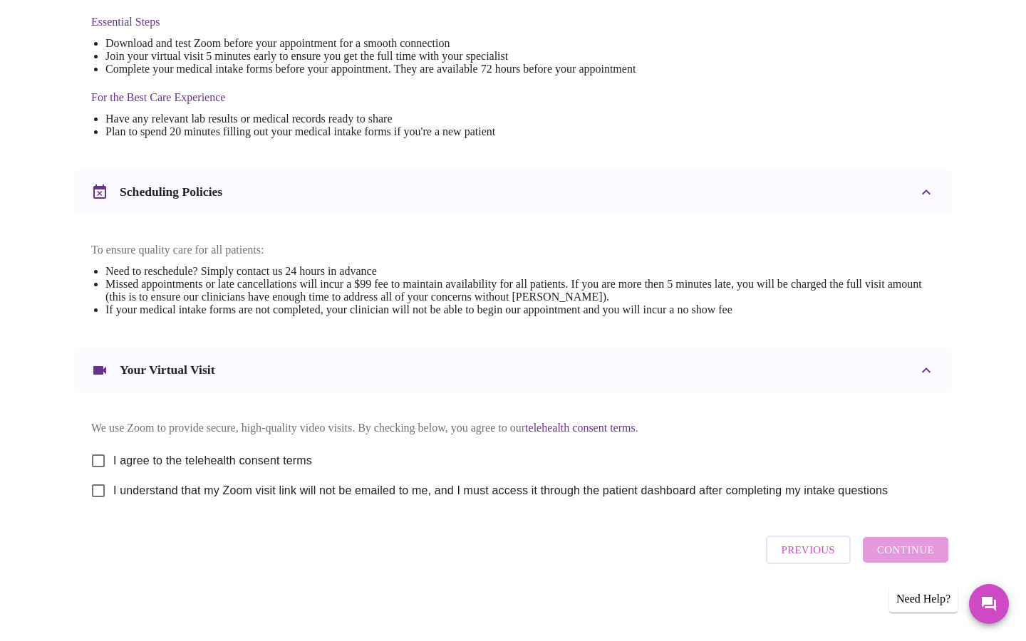
scroll to position [391, 0]
click at [100, 455] on input "I agree to the telehealth consent terms" at bounding box center [98, 461] width 30 height 30
checkbox input "true"
click at [97, 489] on input "I understand that my Zoom visit link will not be emailed to me, and I must acce…" at bounding box center [98, 491] width 30 height 30
checkbox input "true"
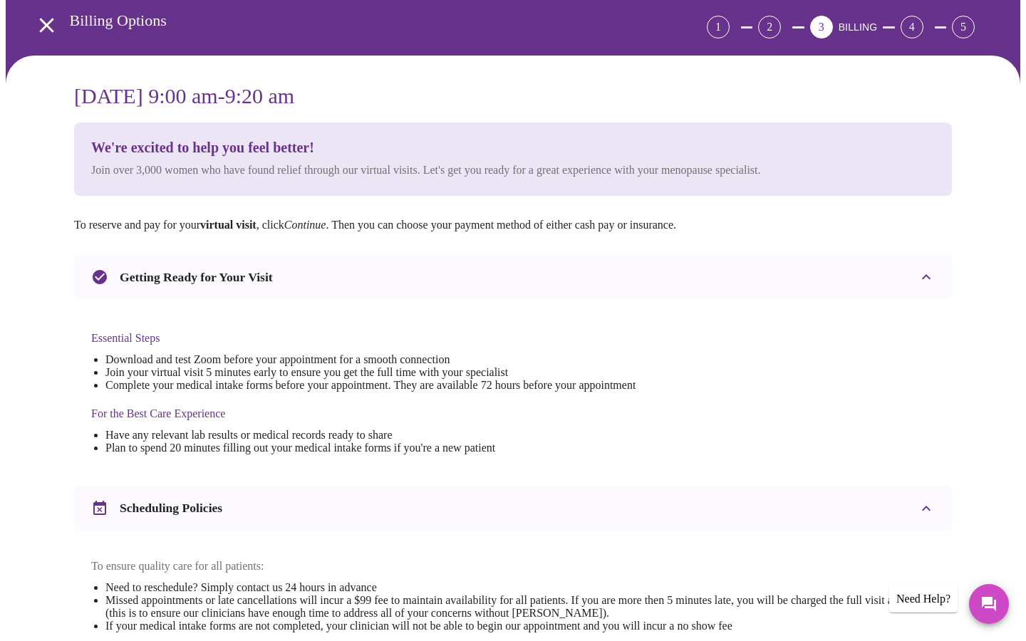
scroll to position [0, 0]
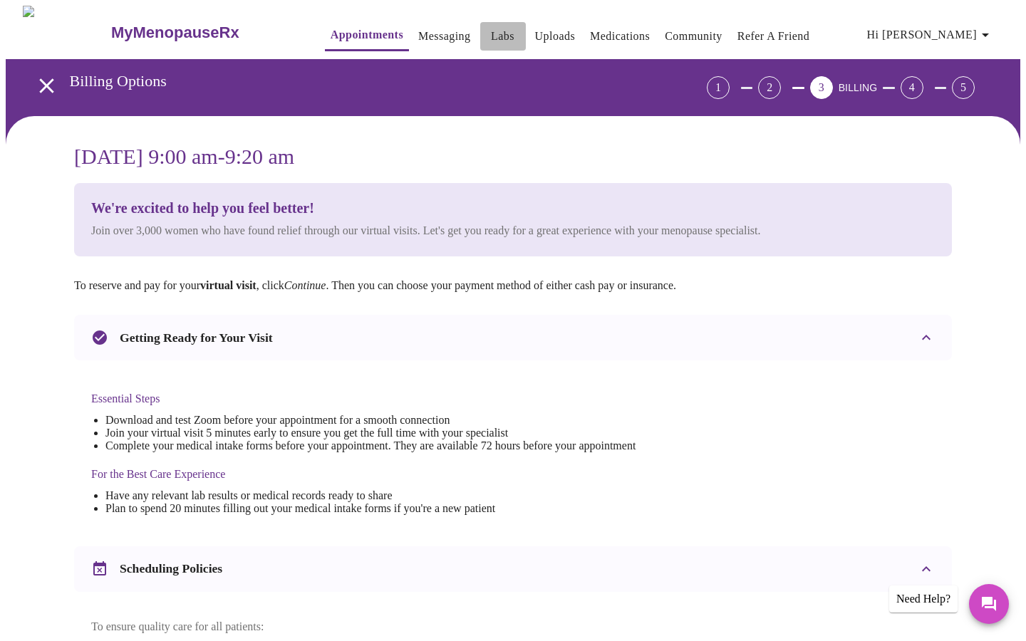
click at [491, 35] on link "Labs" at bounding box center [503, 36] width 24 height 20
click at [418, 31] on link "Messaging" at bounding box center [444, 36] width 52 height 20
click at [605, 29] on link "Medications" at bounding box center [620, 36] width 60 height 20
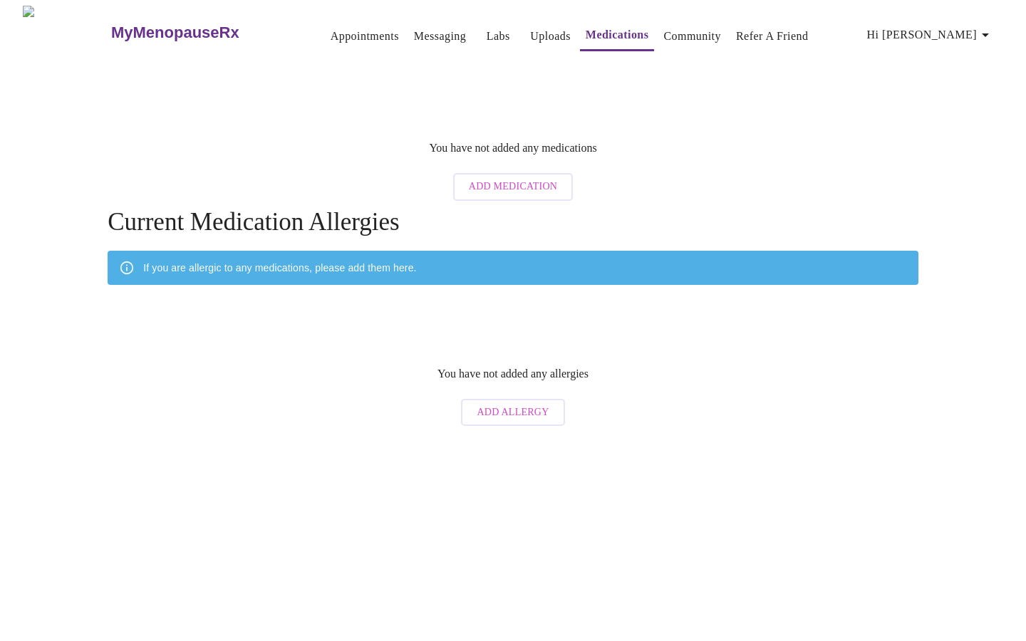
click at [960, 25] on span "Hi [PERSON_NAME]" at bounding box center [930, 35] width 127 height 20
click at [963, 50] on li "Billing" at bounding box center [965, 56] width 66 height 26
